Goal: Transaction & Acquisition: Purchase product/service

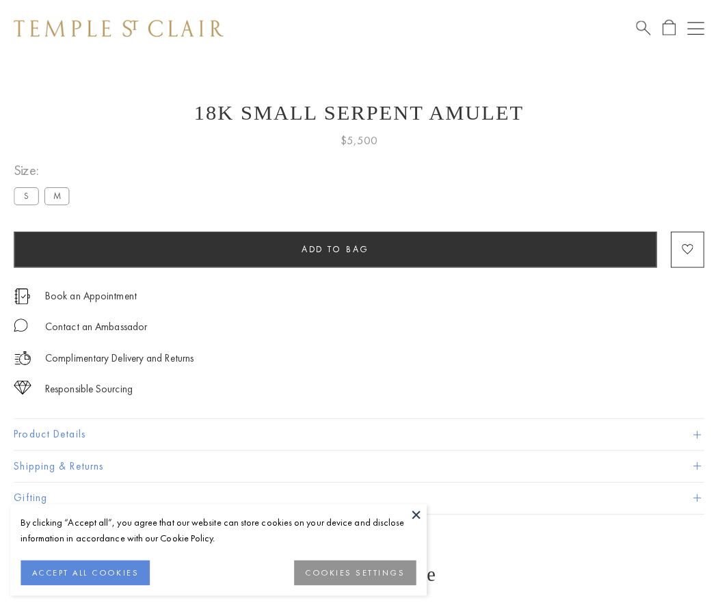
scroll to position [53, 0]
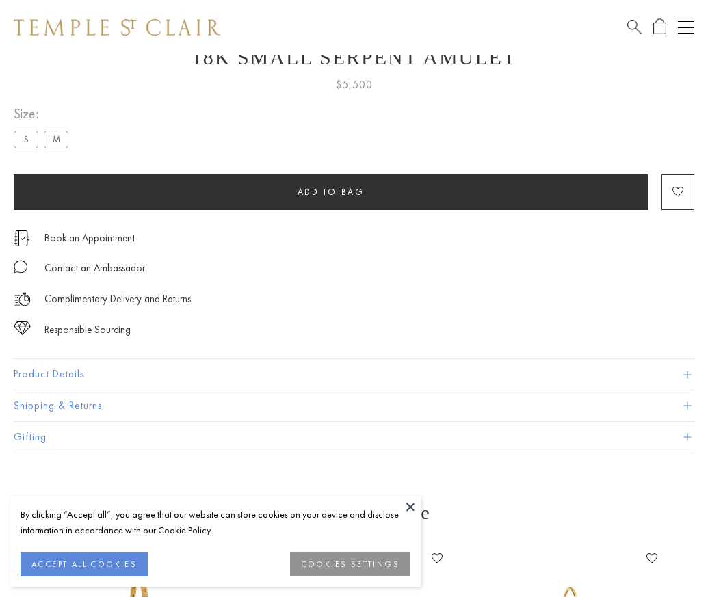
click at [330, 191] on span "Add to bag" at bounding box center [330, 192] width 67 height 12
